Goal: Find specific page/section: Find specific page/section

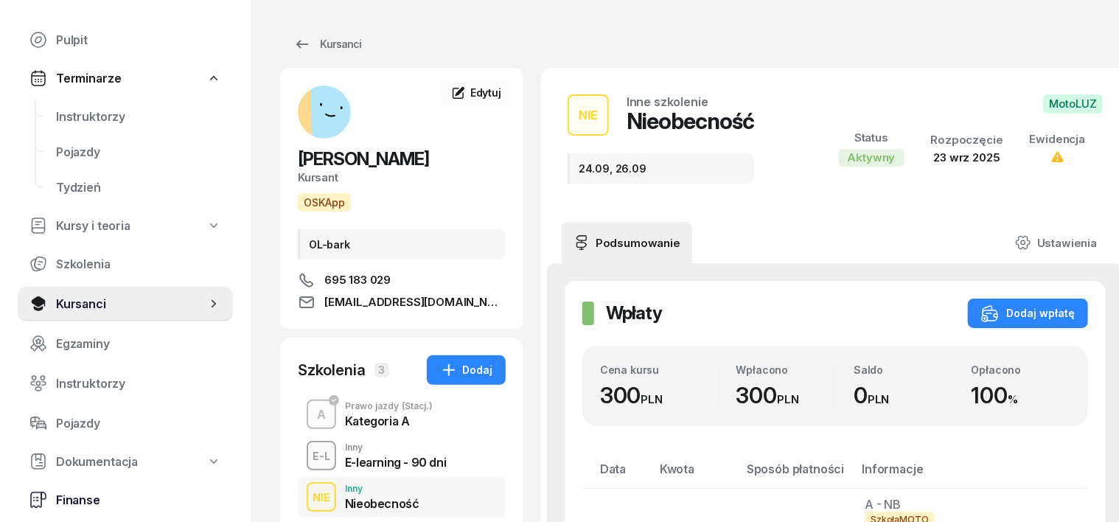
scroll to position [91, 0]
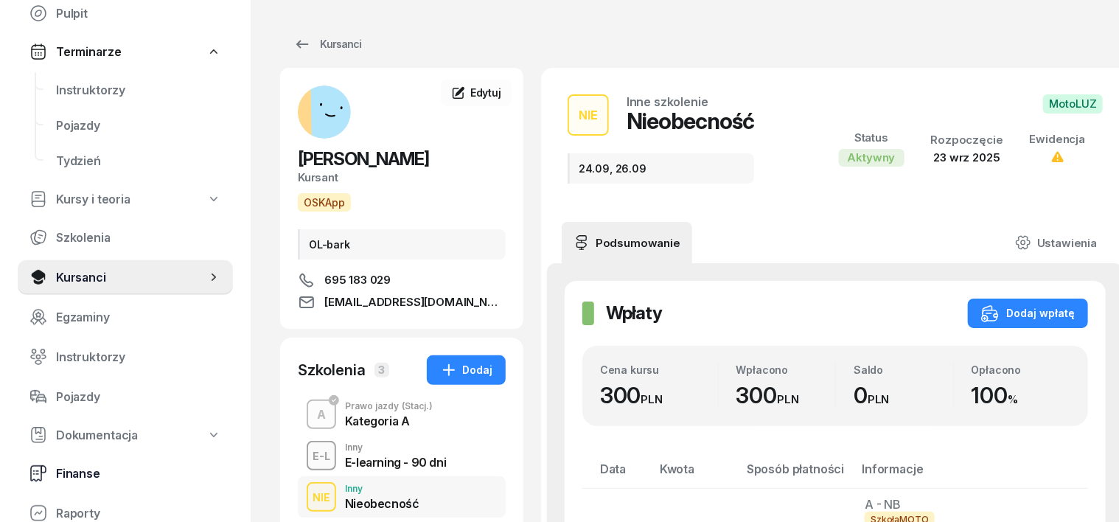
click at [68, 475] on span "Finanse" at bounding box center [138, 474] width 165 height 14
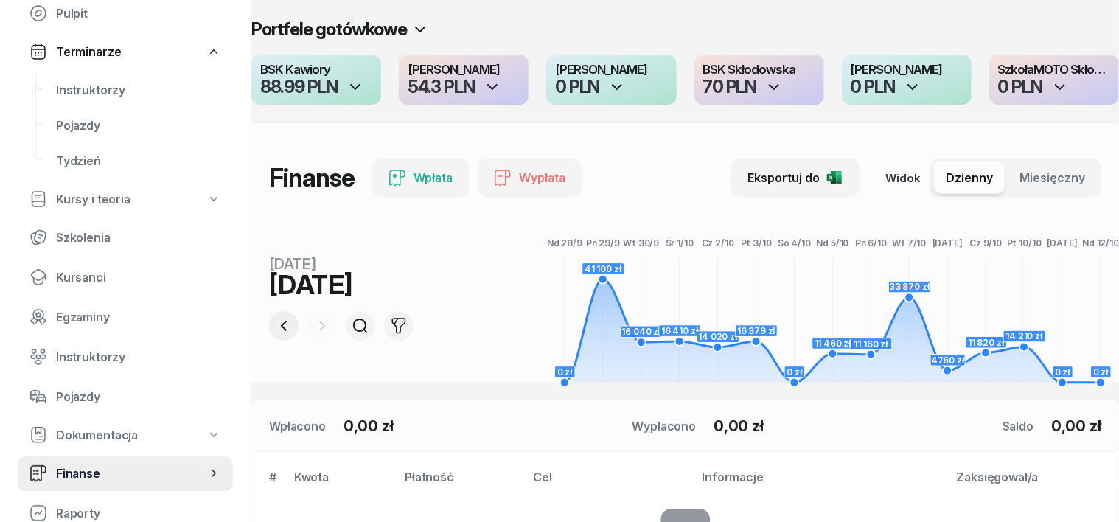
click at [275, 321] on icon "button" at bounding box center [284, 326] width 18 height 18
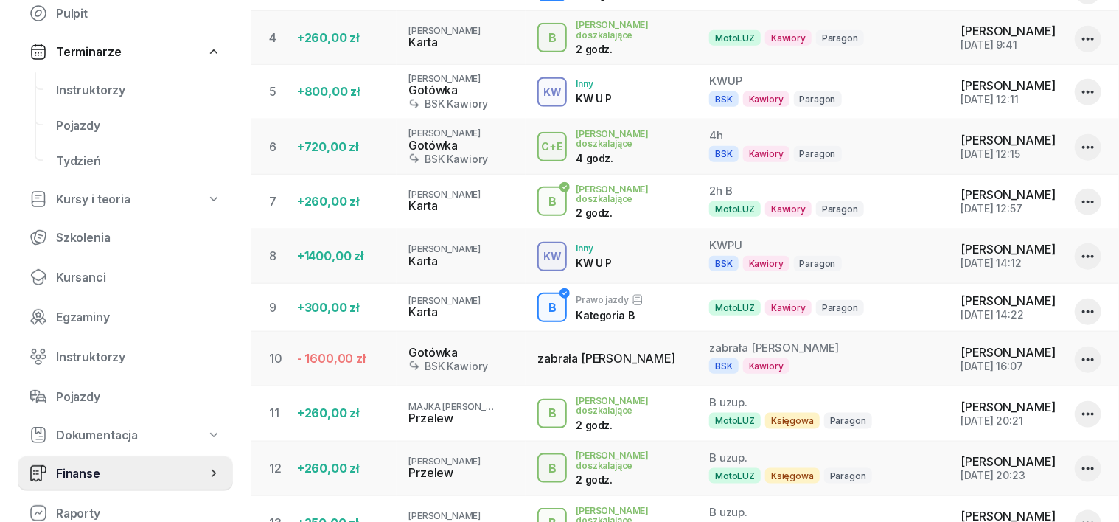
scroll to position [645, 0]
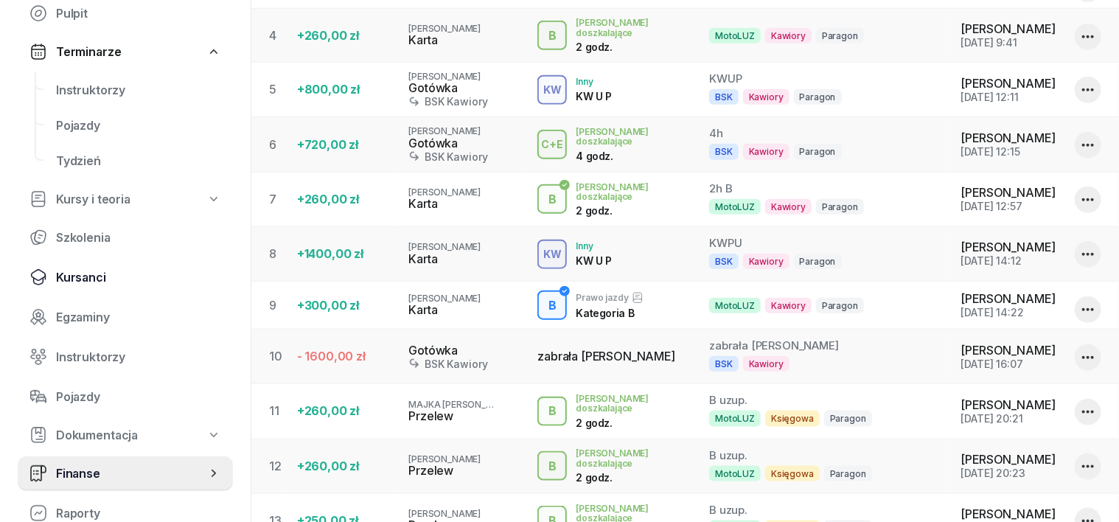
click at [69, 278] on span "Kursanci" at bounding box center [138, 278] width 165 height 14
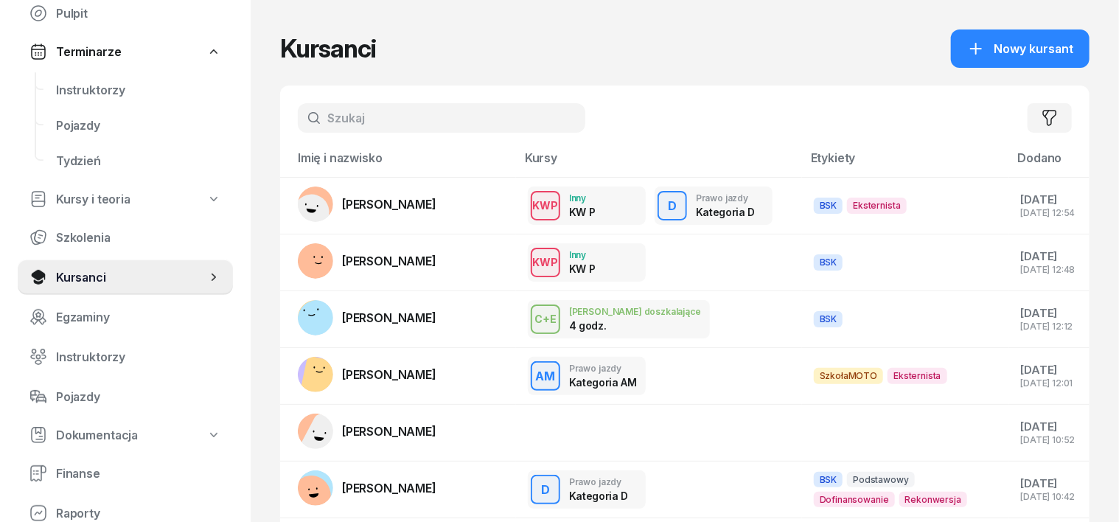
click at [304, 112] on input "text" at bounding box center [441, 117] width 287 height 29
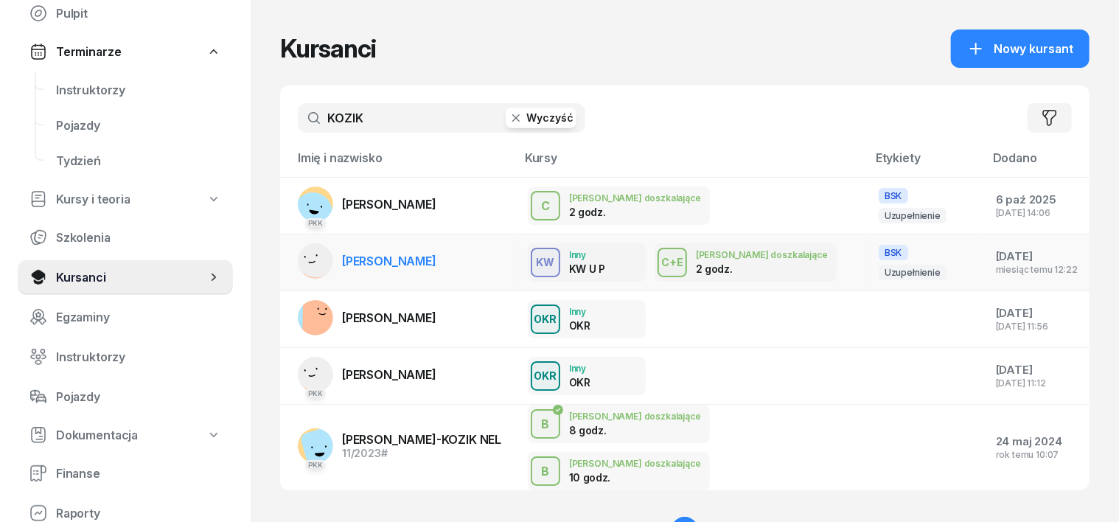
type input "KOZIK"
click at [309, 262] on icon at bounding box center [312, 262] width 6 height 1
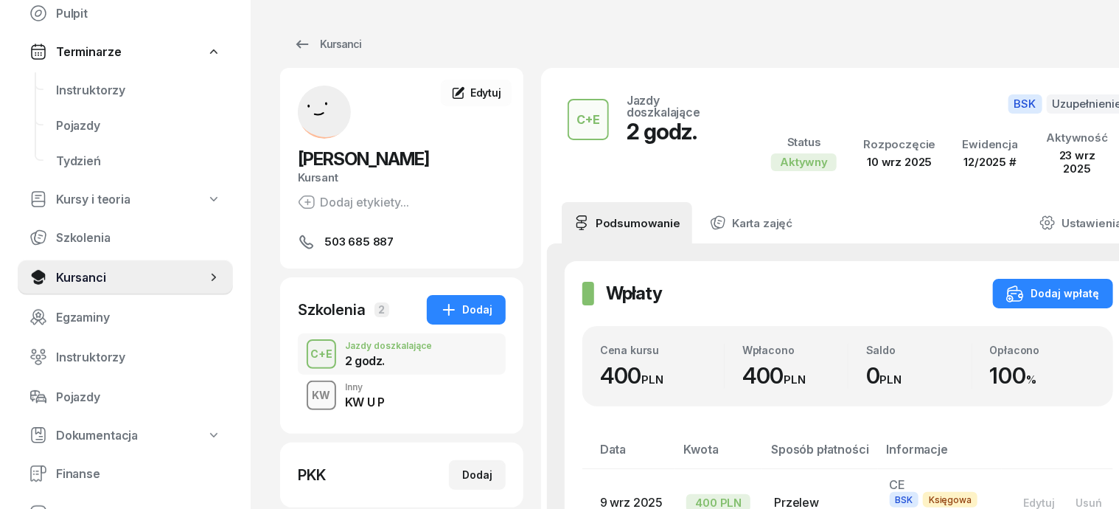
click at [307, 398] on div "KW" at bounding box center [322, 395] width 30 height 18
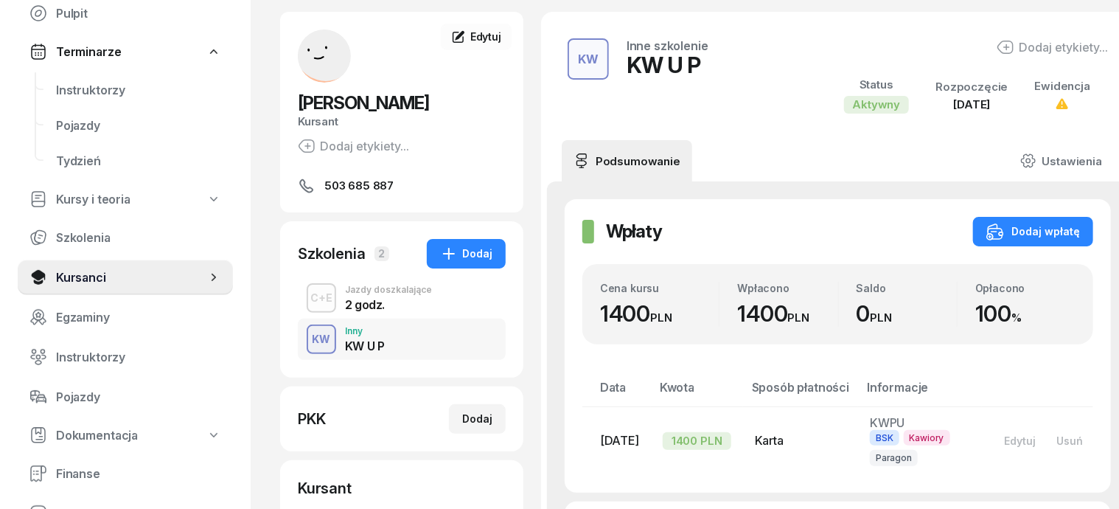
scroll to position [91, 0]
